Goal: Transaction & Acquisition: Purchase product/service

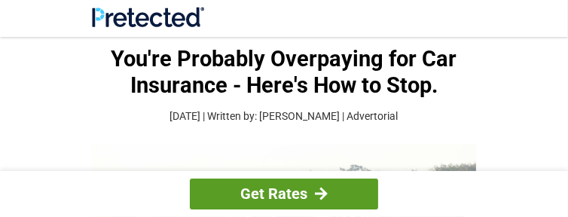
click at [282, 194] on link "Get Rates" at bounding box center [284, 193] width 188 height 31
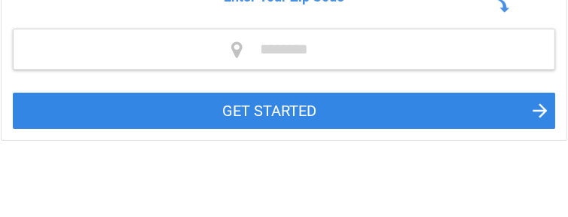
scroll to position [170, 0]
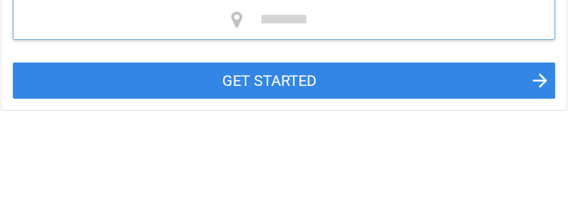
click at [266, 40] on input "tel" at bounding box center [284, 18] width 542 height 41
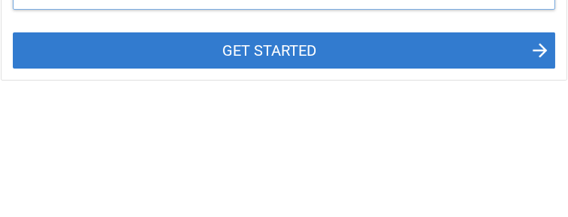
type input "*****"
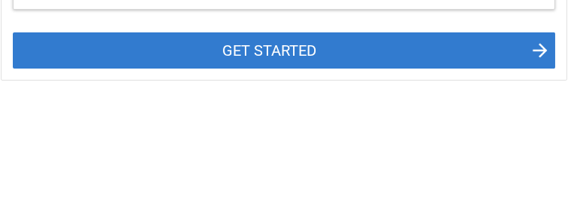
click at [265, 69] on button "GET STARTED" at bounding box center [284, 50] width 542 height 36
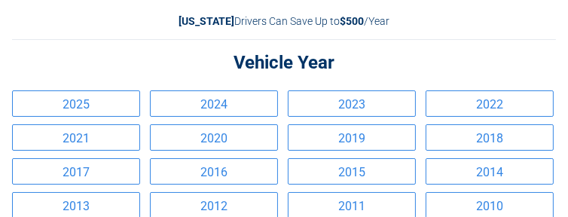
scroll to position [60, 0]
